Goal: Find specific page/section: Find specific page/section

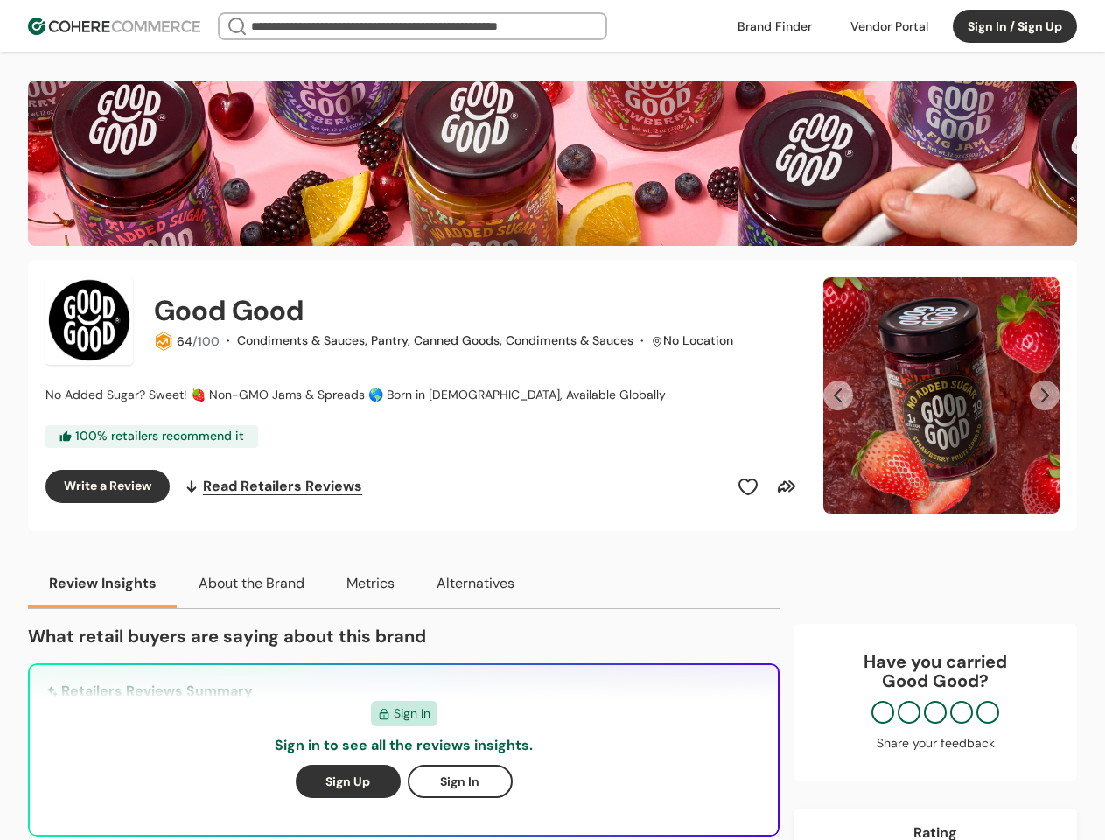
click at [552, 420] on div "Good Good 64 /100 · Condiments & Sauces, Pantry, Canned Goods, Condiments & Sau…" at bounding box center [424, 395] width 757 height 236
click at [889, 26] on div at bounding box center [889, 26] width 99 height 26
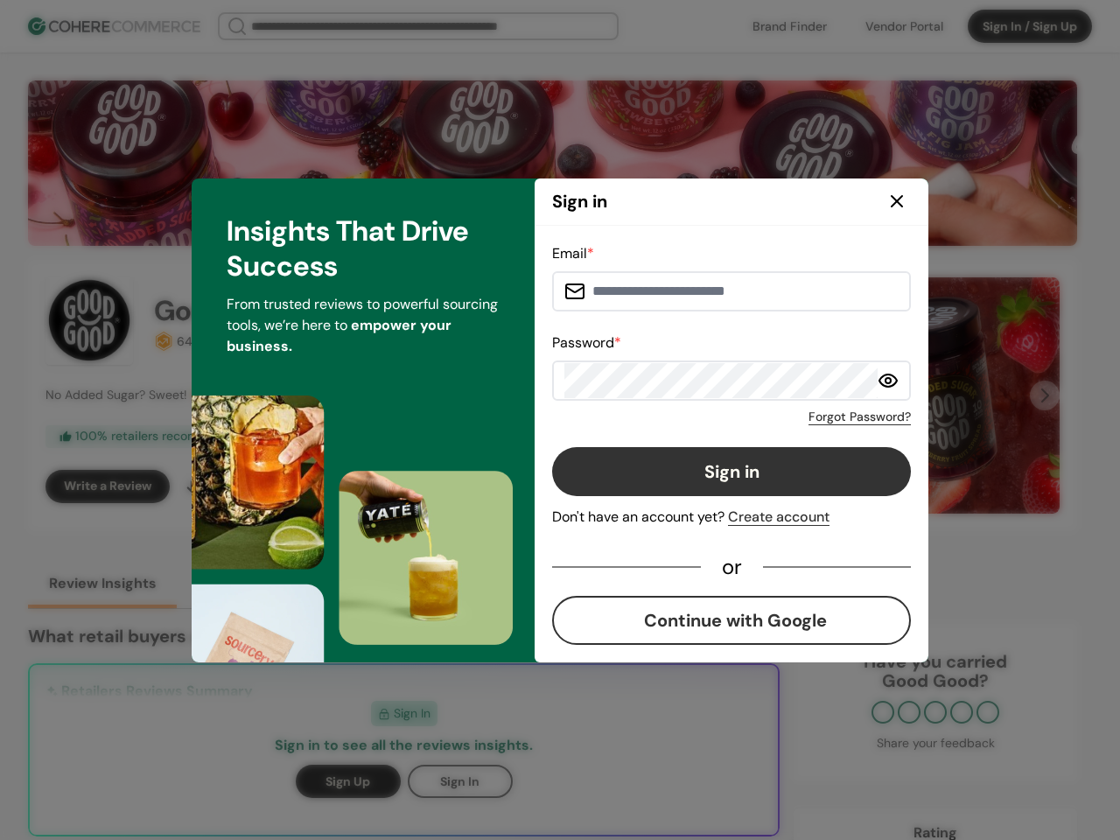
click at [748, 487] on button "Sign in" at bounding box center [731, 471] width 359 height 49
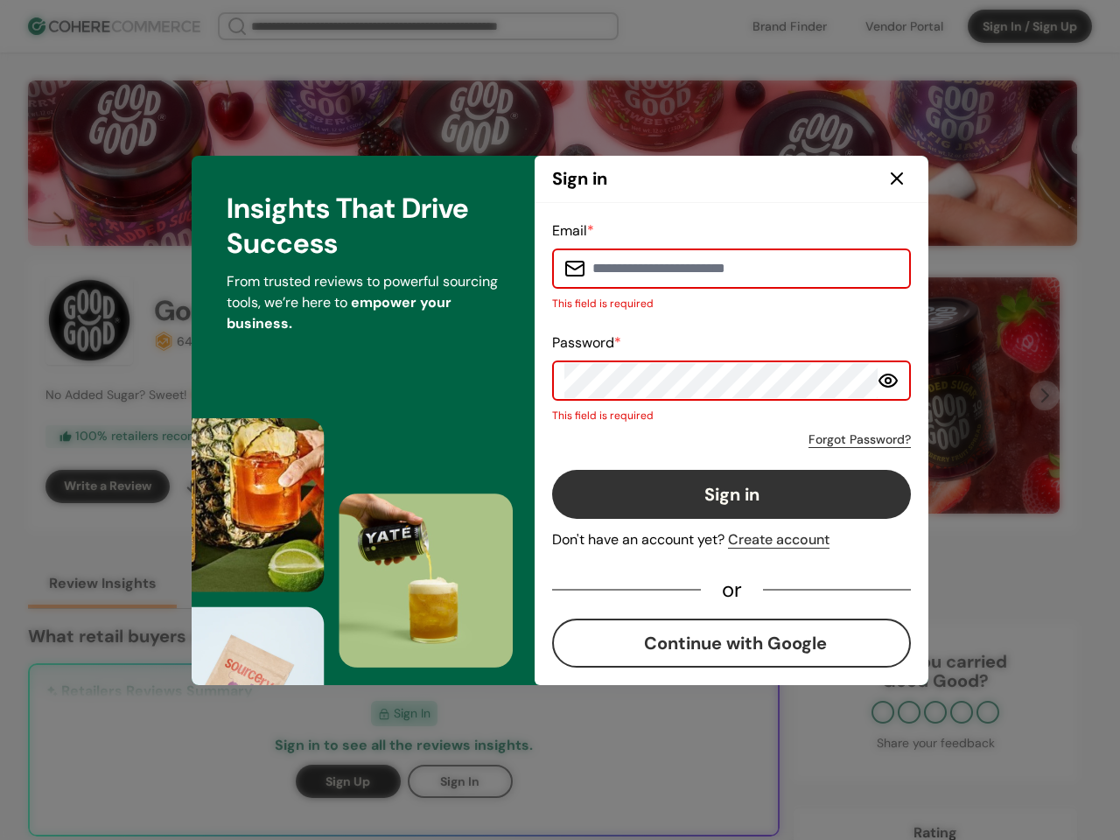
click at [787, 487] on button "Sign in" at bounding box center [731, 494] width 359 height 49
